Goal: Transaction & Acquisition: Download file/media

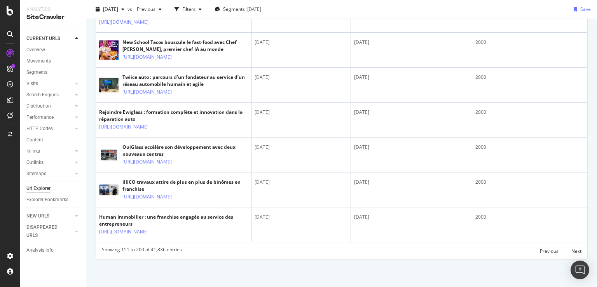
scroll to position [1980, 0]
click at [572, 252] on div "Next" at bounding box center [576, 251] width 10 height 7
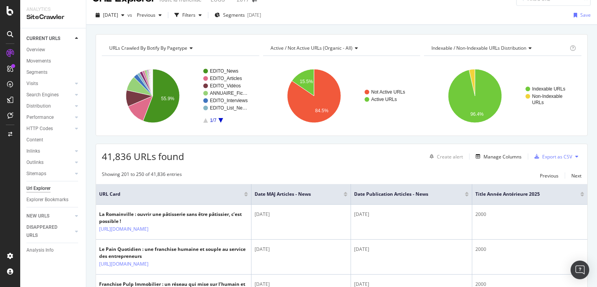
scroll to position [126, 0]
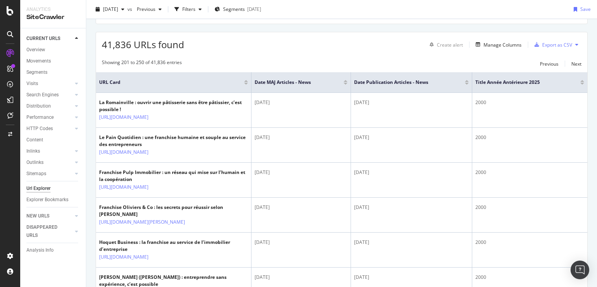
click at [580, 83] on div at bounding box center [582, 84] width 4 height 2
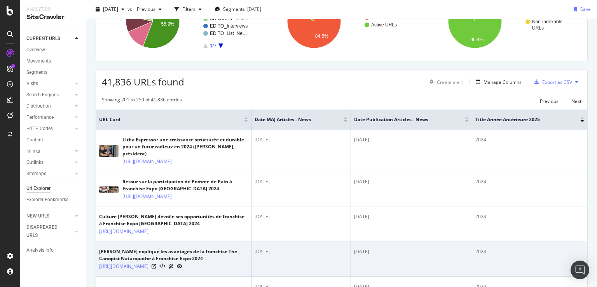
scroll to position [89, 0]
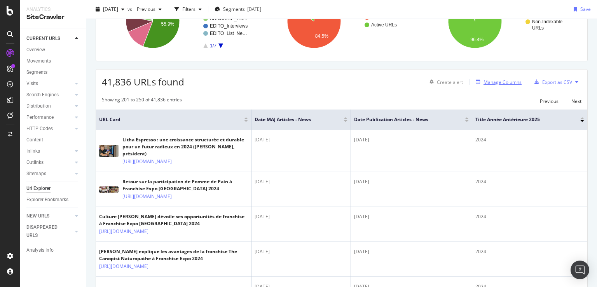
click at [492, 85] on div "Manage Columns" at bounding box center [497, 82] width 49 height 9
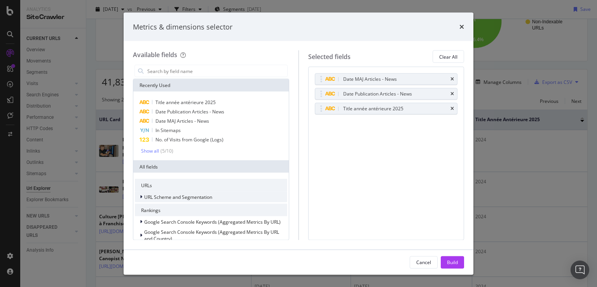
click at [181, 195] on span "URL Scheme and Segmentation" at bounding box center [178, 197] width 68 height 7
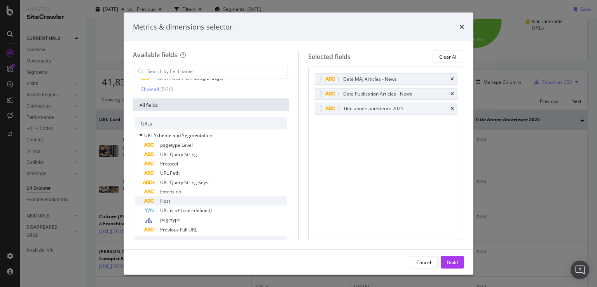
scroll to position [75, 0]
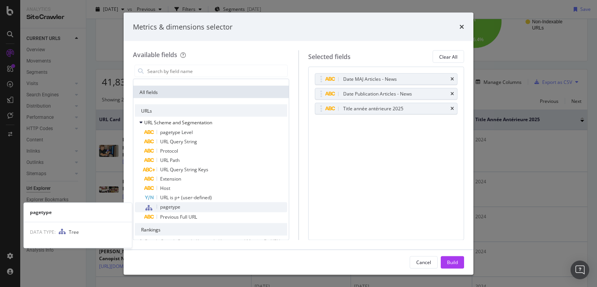
click at [171, 206] on span "pagetype" at bounding box center [170, 207] width 20 height 7
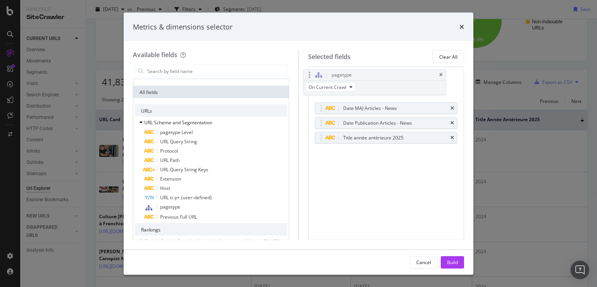
drag, startPoint x: 322, startPoint y: 124, endPoint x: 311, endPoint y: 77, distance: 48.7
click at [311, 77] on body "Analytics SiteCrawler CURRENT URLS Overview Movements Segments Visits Analysis …" at bounding box center [298, 143] width 597 height 287
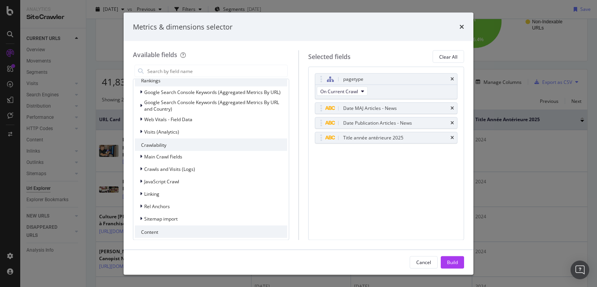
scroll to position [314, 0]
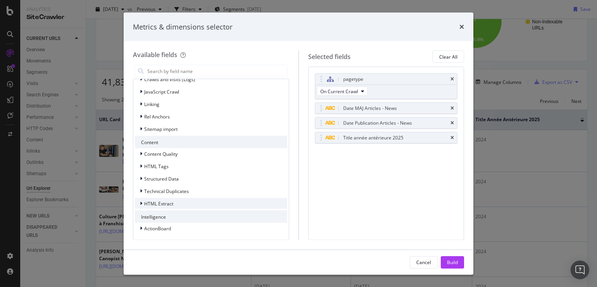
click at [141, 203] on icon "modal" at bounding box center [141, 203] width 2 height 5
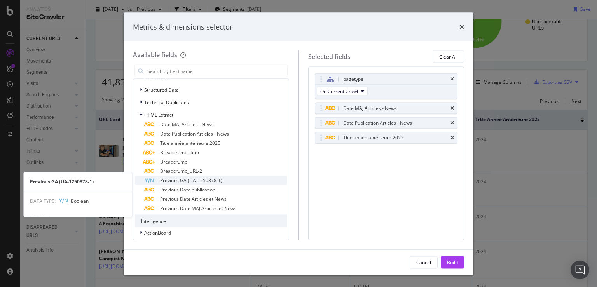
scroll to position [407, 0]
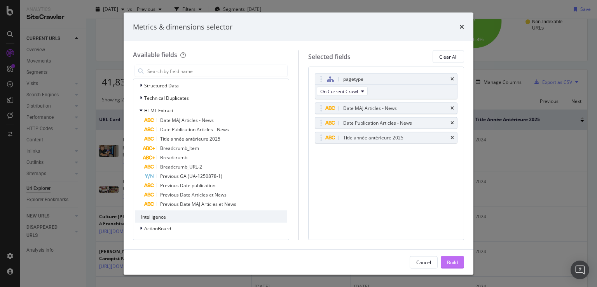
click at [450, 262] on div "Build" at bounding box center [452, 262] width 11 height 7
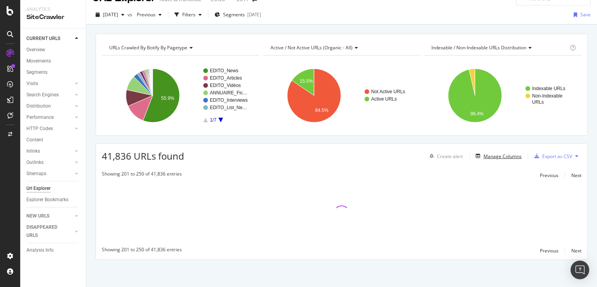
scroll to position [14, 0]
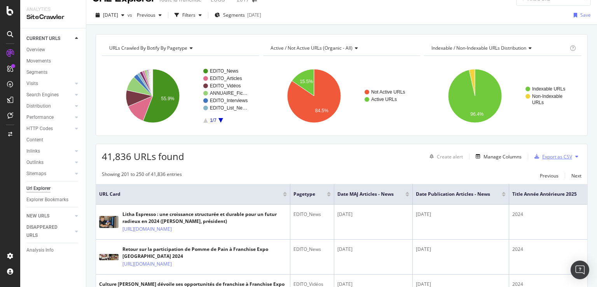
click at [557, 158] on div "Export as CSV" at bounding box center [557, 157] width 30 height 7
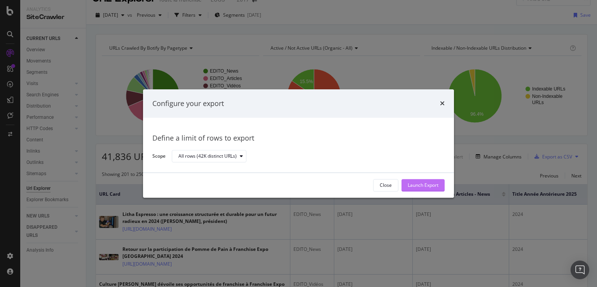
click at [433, 185] on div "Launch Export" at bounding box center [423, 185] width 31 height 7
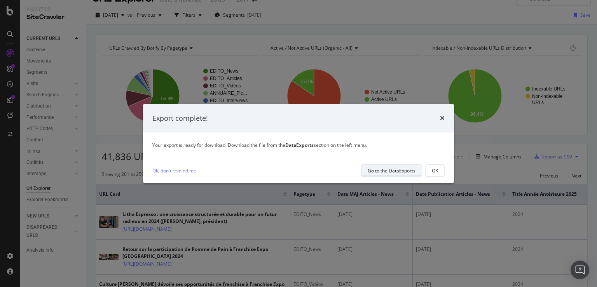
click at [391, 170] on div "Go to the DataExports" at bounding box center [392, 171] width 48 height 7
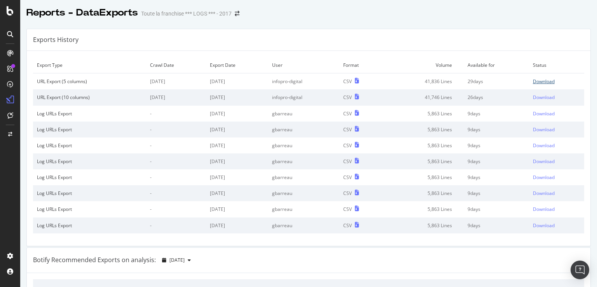
click at [533, 79] on div "Download" at bounding box center [544, 81] width 22 height 7
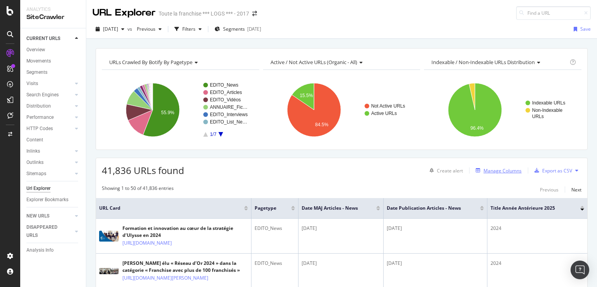
click at [502, 170] on div "Manage Columns" at bounding box center [503, 171] width 38 height 7
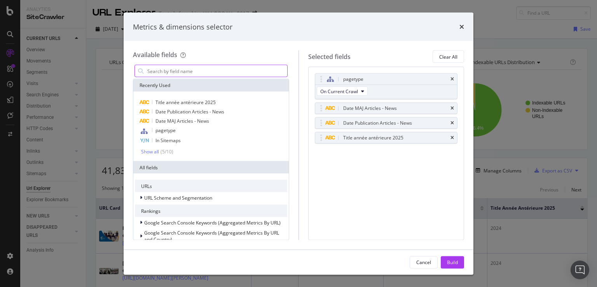
click at [199, 68] on input "modal" at bounding box center [217, 71] width 141 height 12
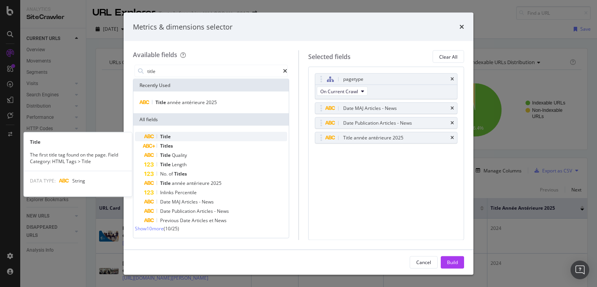
type input "title"
click at [173, 135] on div "Title" at bounding box center [215, 136] width 143 height 9
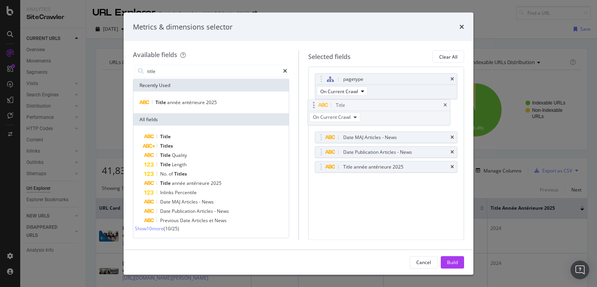
drag, startPoint x: 388, startPoint y: 150, endPoint x: 381, endPoint y: 103, distance: 47.2
click at [381, 103] on body "Analytics SiteCrawler CURRENT URLS Overview Movements Segments Visits Analysis …" at bounding box center [298, 143] width 597 height 287
click at [458, 262] on div "Build" at bounding box center [452, 262] width 11 height 7
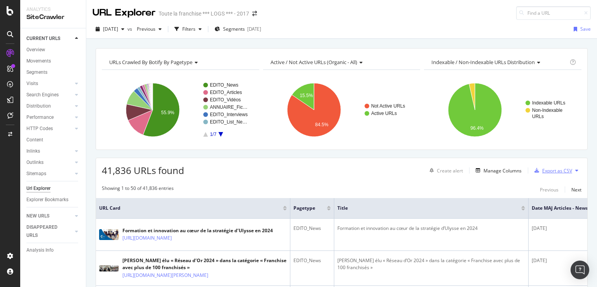
click at [557, 170] on div "Export as CSV" at bounding box center [557, 171] width 30 height 7
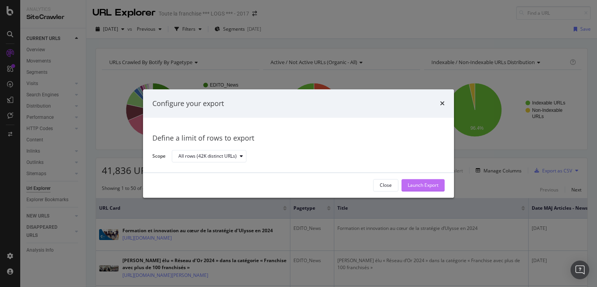
click at [427, 185] on div "Launch Export" at bounding box center [423, 185] width 31 height 7
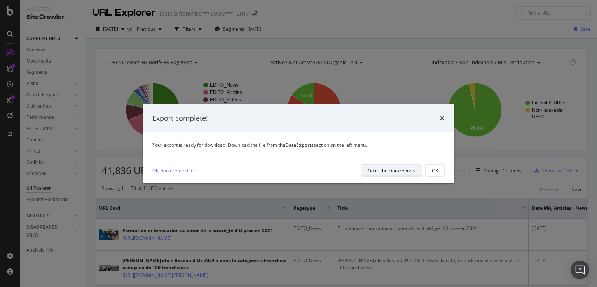
click at [415, 169] on div "Go to the DataExports" at bounding box center [392, 171] width 48 height 7
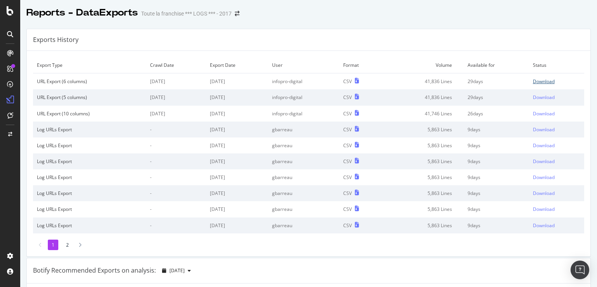
click at [537, 81] on div "Download" at bounding box center [544, 81] width 22 height 7
click at [8, 11] on icon at bounding box center [10, 10] width 7 height 9
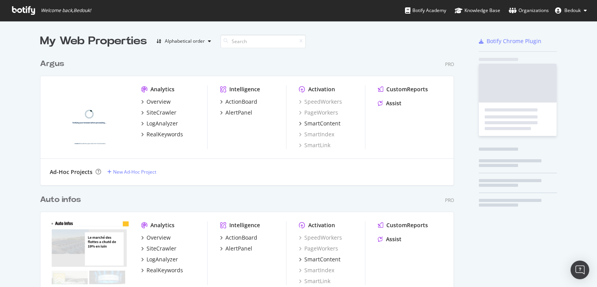
scroll to position [281, 584]
click at [582, 14] on button "Bedouk" at bounding box center [571, 10] width 44 height 12
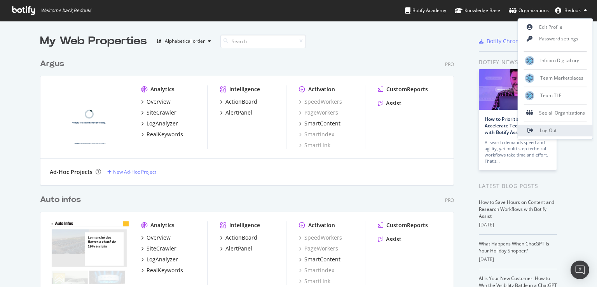
click at [552, 134] on link "Log Out" at bounding box center [555, 131] width 75 height 12
